Goal: Task Accomplishment & Management: Manage account settings

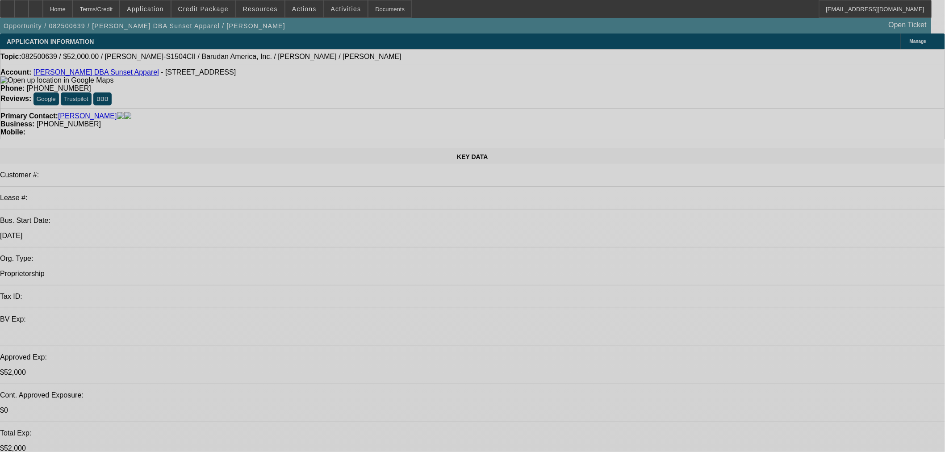
select select "0"
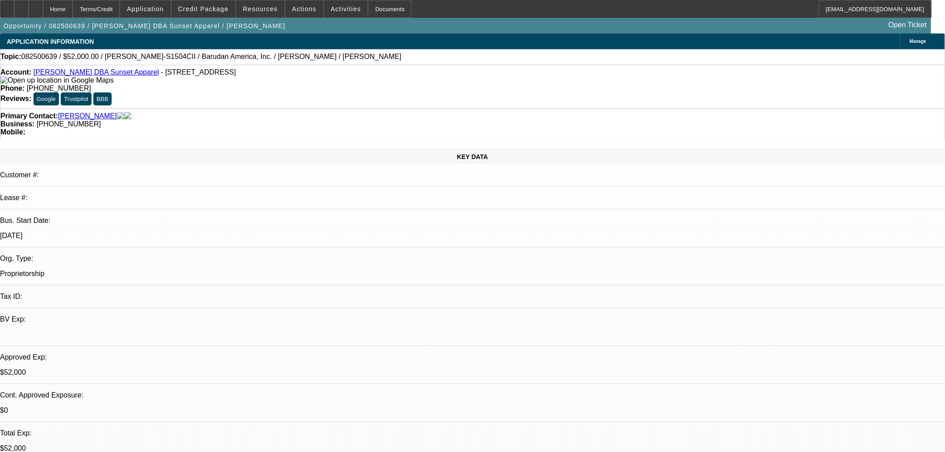
select select "0"
select select "2"
select select "0"
select select "6"
select select "0"
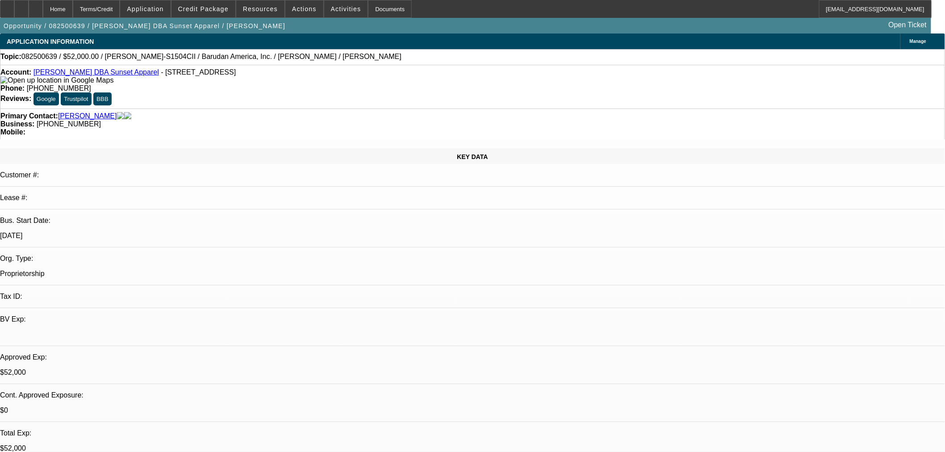
select select "0"
select select "2"
select select "0"
select select "6"
select select "0"
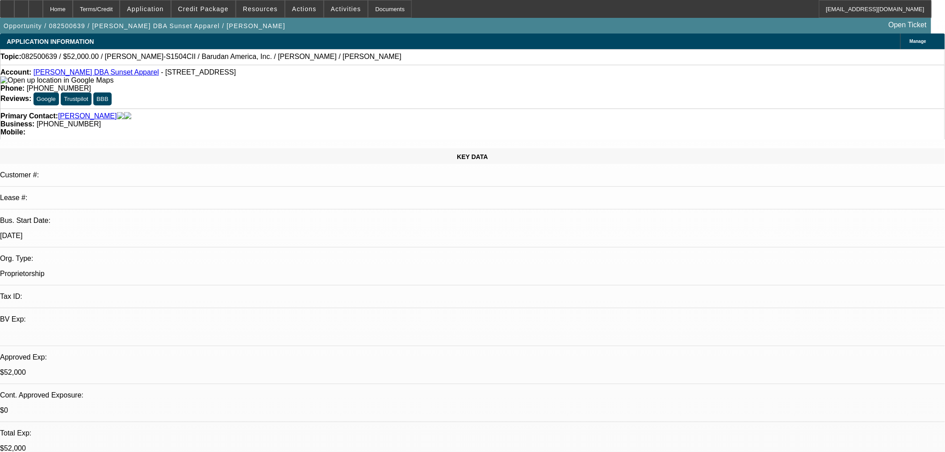
select select "0"
select select "2"
select select "0"
select select "6"
select select "0"
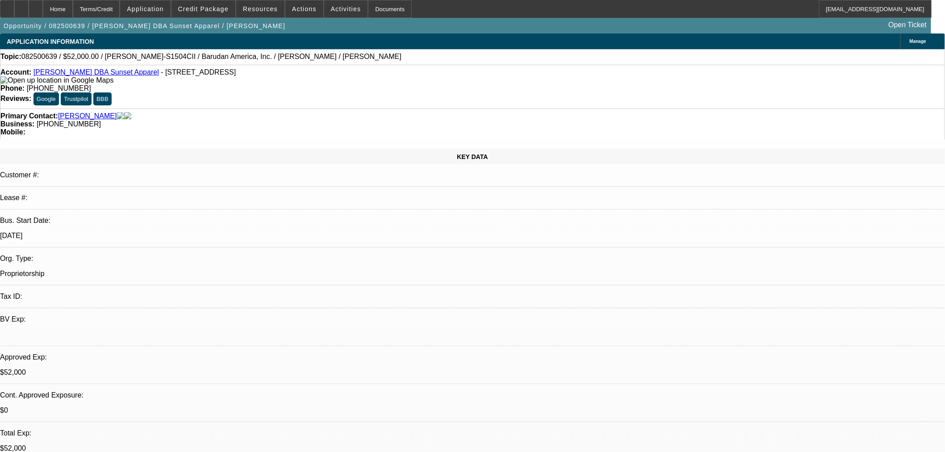
select select "2"
select select "0"
select select "6"
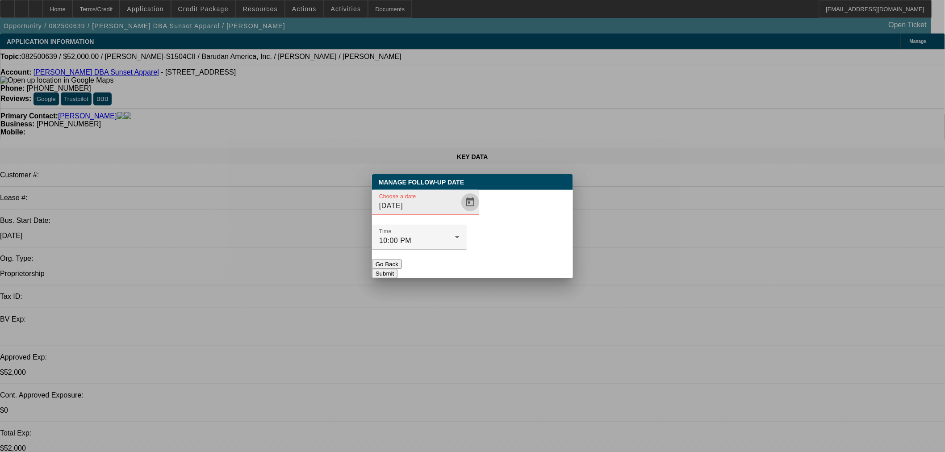
click at [459, 213] on span "Open calendar" at bounding box center [469, 202] width 21 height 21
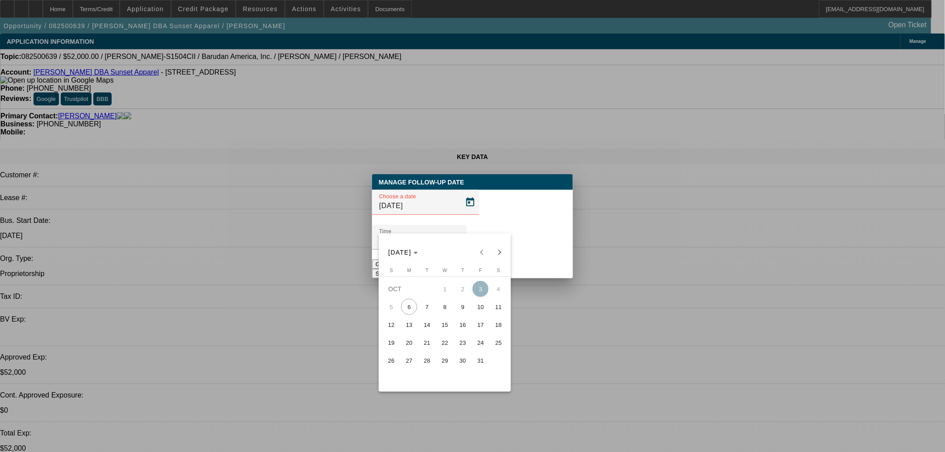
click at [430, 305] on tr "5 6 7 8 9 10 11" at bounding box center [444, 307] width 125 height 18
click at [429, 304] on span "7" at bounding box center [427, 307] width 16 height 16
type input "10/7/2025"
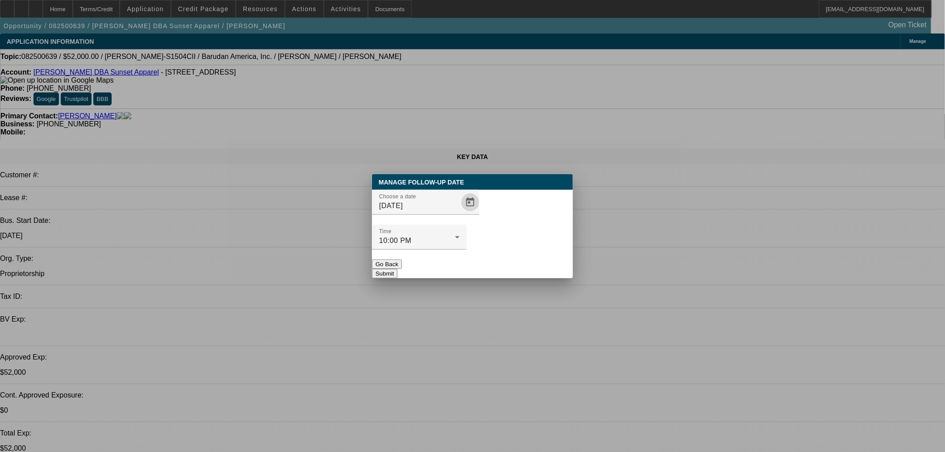
drag, startPoint x: 500, startPoint y: 249, endPoint x: 418, endPoint y: 178, distance: 108.6
click at [397, 269] on button "Submit" at bounding box center [384, 273] width 25 height 9
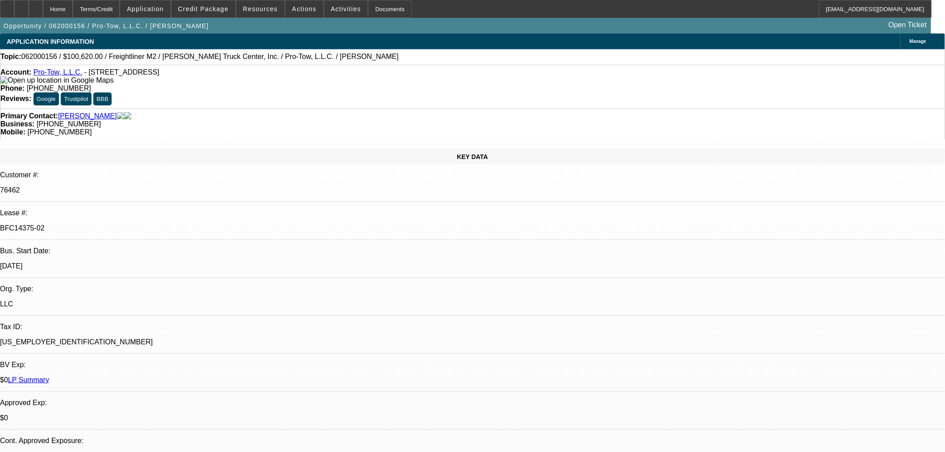
select select "0"
select select "6"
select select "0"
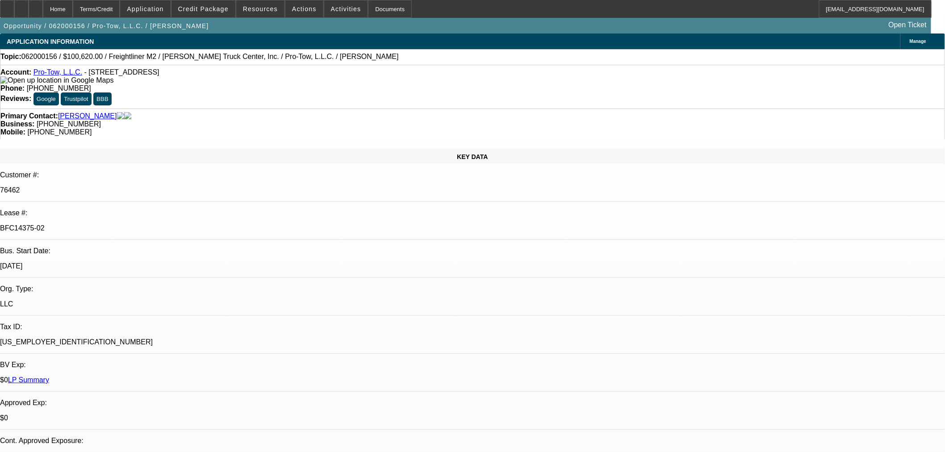
select select "0"
select select "2"
select select "0"
select select "6"
select select "0"
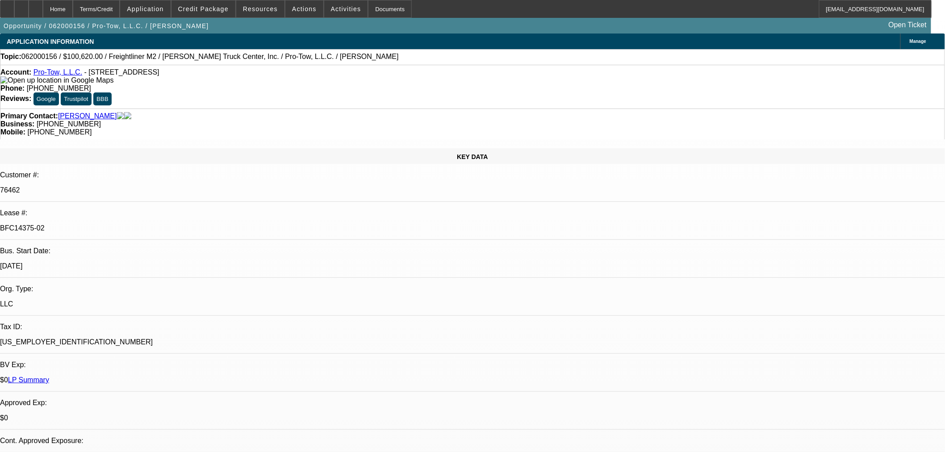
select select "0"
select select "6"
select select "0"
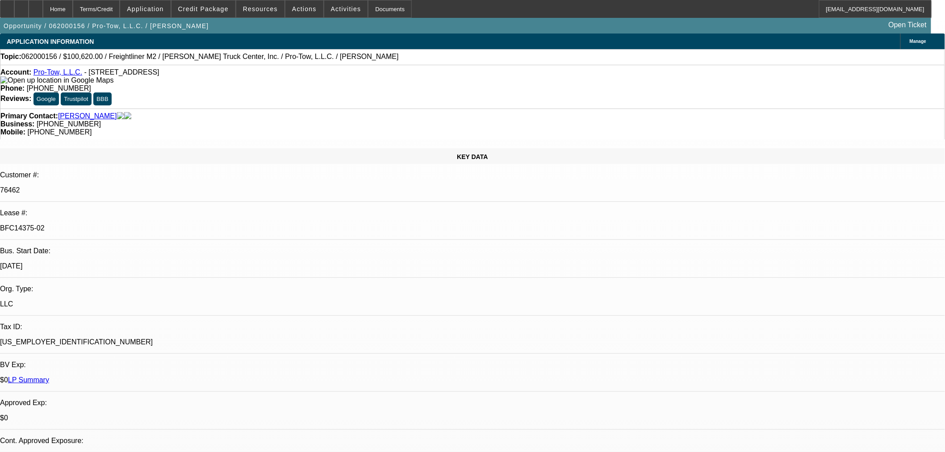
select select "2"
select select "0"
select select "6"
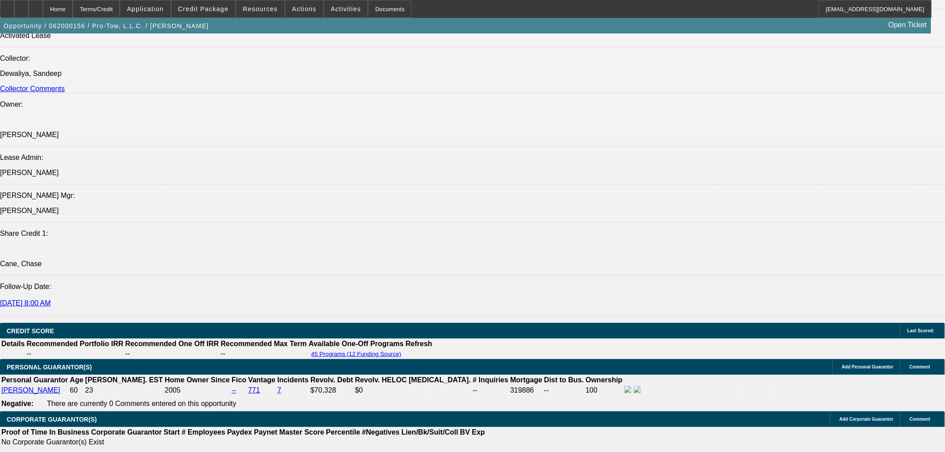
scroll to position [1190, 0]
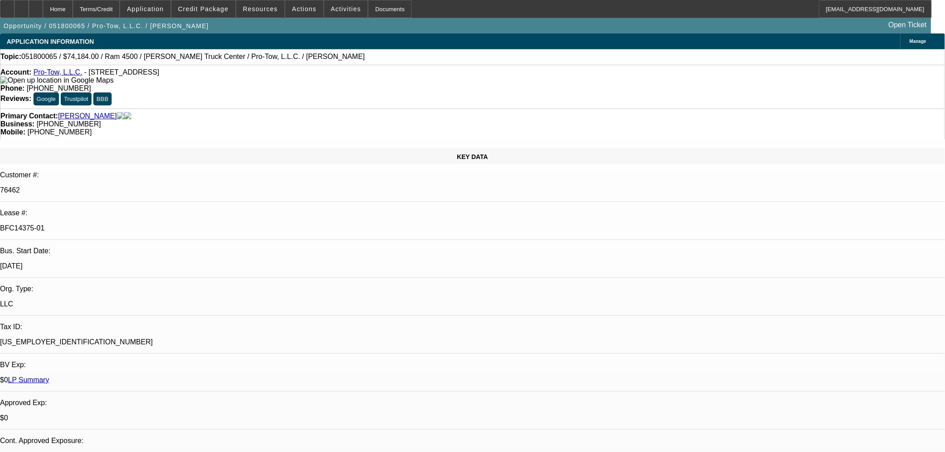
select select "0"
select select "6"
select select "0"
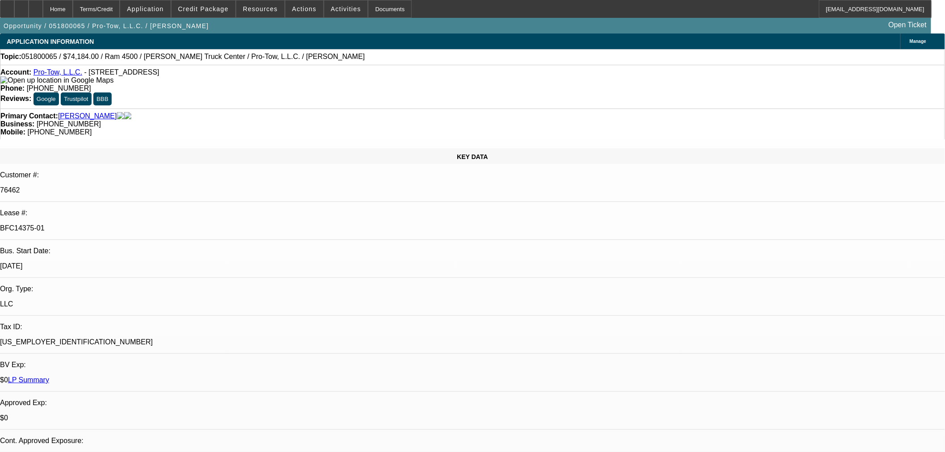
select select "0"
select select "3"
select select "0"
select select "6"
select select "0"
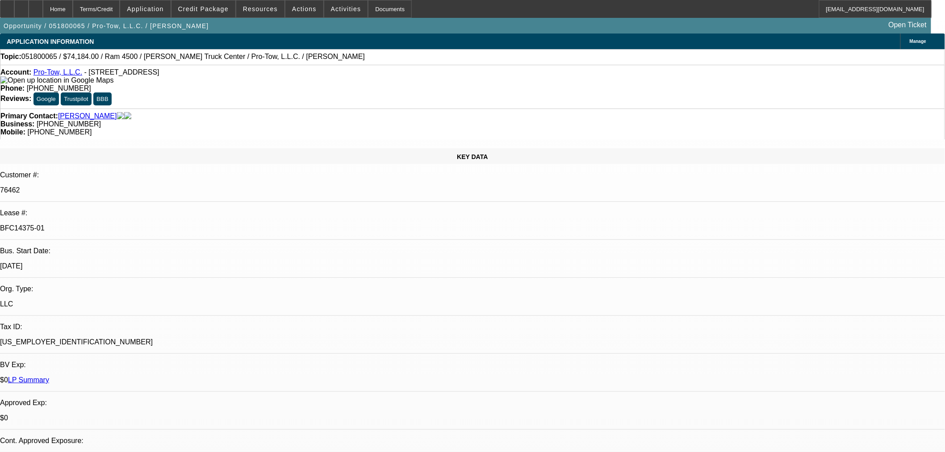
select select "0"
select select "2"
select select "0"
select select "6"
select select "0"
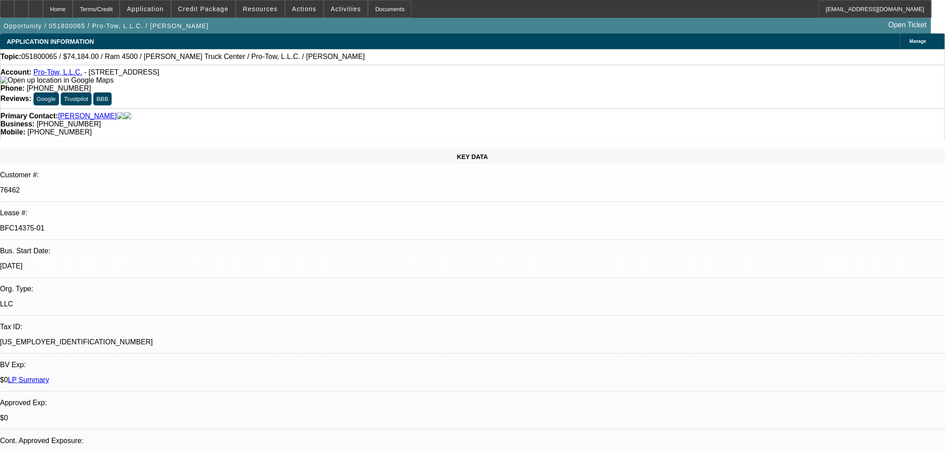
select select "0"
select select "3"
select select "0"
select select "6"
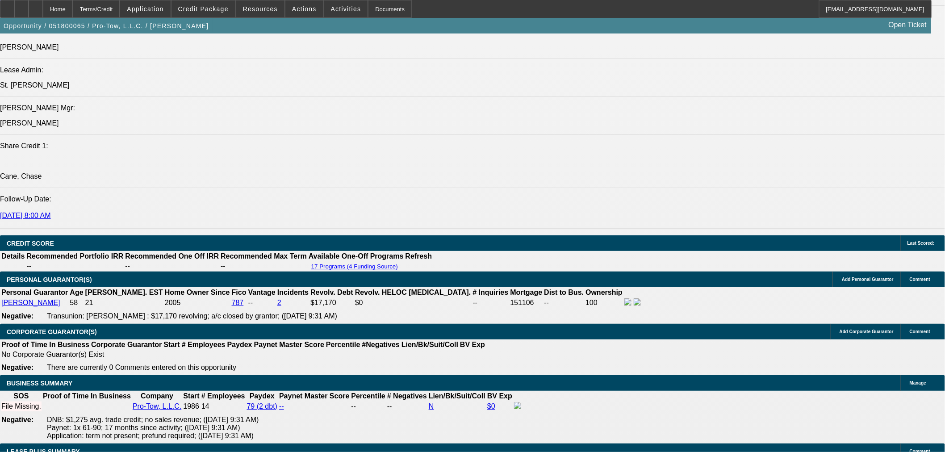
scroll to position [1242, 0]
